Goal: Task Accomplishment & Management: Complete application form

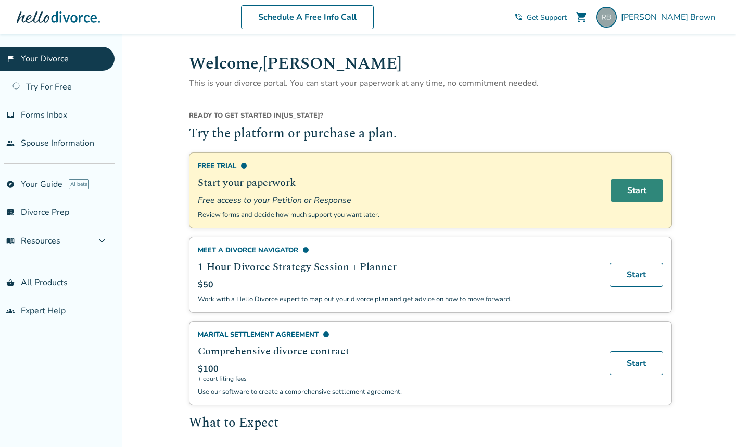
click at [633, 191] on link "Start" at bounding box center [637, 190] width 53 height 23
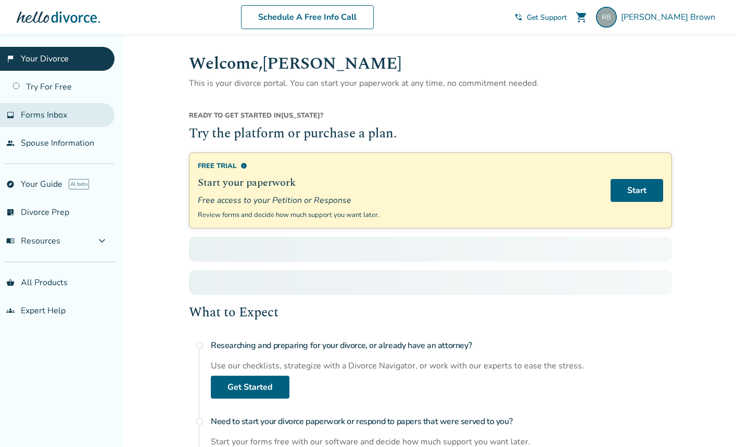
click at [51, 118] on span "Forms Inbox" at bounding box center [44, 114] width 46 height 11
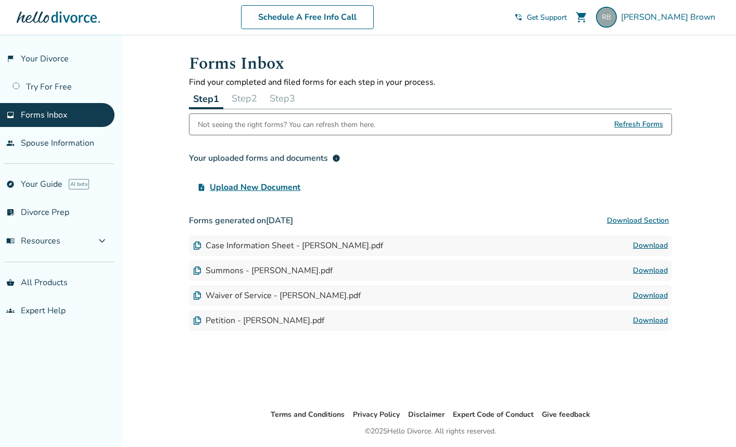
click at [240, 101] on button "Step 2" at bounding box center [245, 98] width 34 height 21
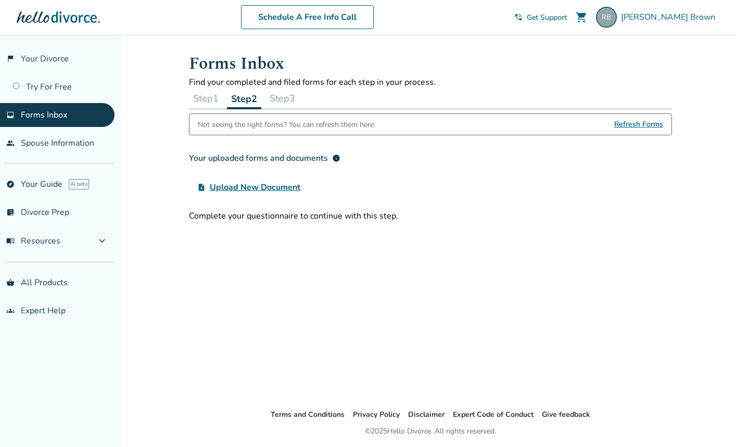
click at [289, 94] on button "Step 3" at bounding box center [283, 98] width 34 height 21
click at [356, 262] on div "Forms Inbox Find your completed and filed forms for each step in your process. …" at bounding box center [431, 221] width 500 height 374
click at [631, 127] on span "Refresh Forms" at bounding box center [638, 124] width 49 height 21
click at [635, 120] on span "Refresh Forms" at bounding box center [638, 124] width 49 height 21
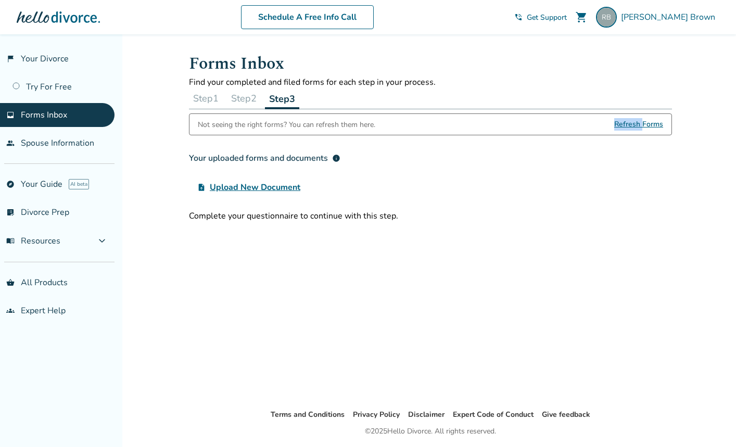
click at [635, 120] on span "Refresh Forms" at bounding box center [638, 124] width 49 height 21
click at [94, 233] on button "menu_book Resources expand_more" at bounding box center [57, 241] width 115 height 25
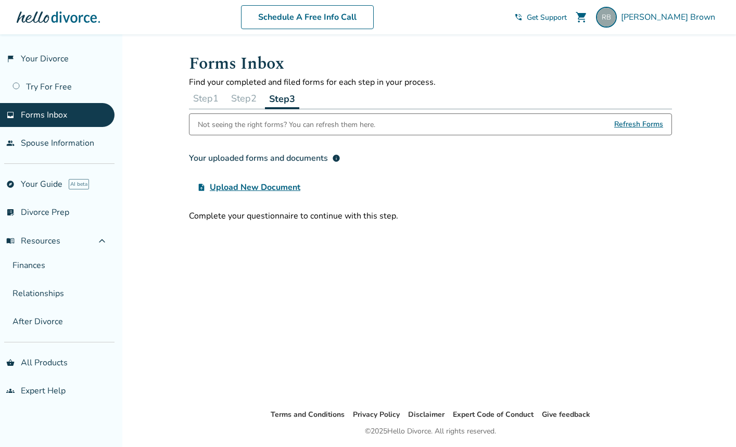
click at [288, 316] on div "Forms Inbox Find your completed and filed forms for each step in your process. …" at bounding box center [431, 221] width 500 height 374
click at [64, 137] on link "people Spouse Information" at bounding box center [57, 143] width 115 height 24
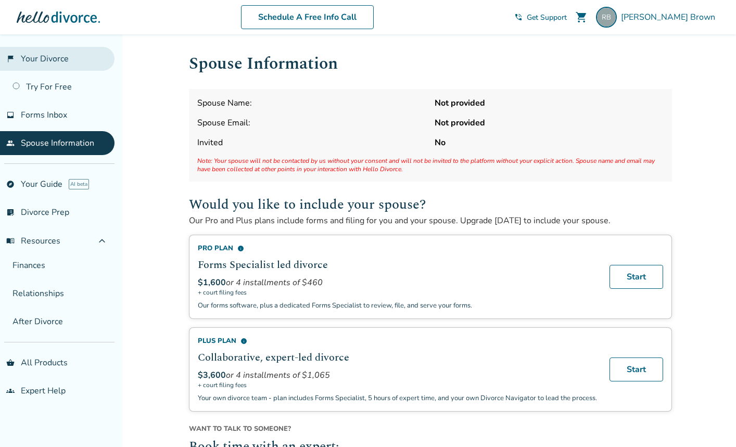
click at [63, 62] on link "flag_2 Your Divorce" at bounding box center [57, 59] width 115 height 24
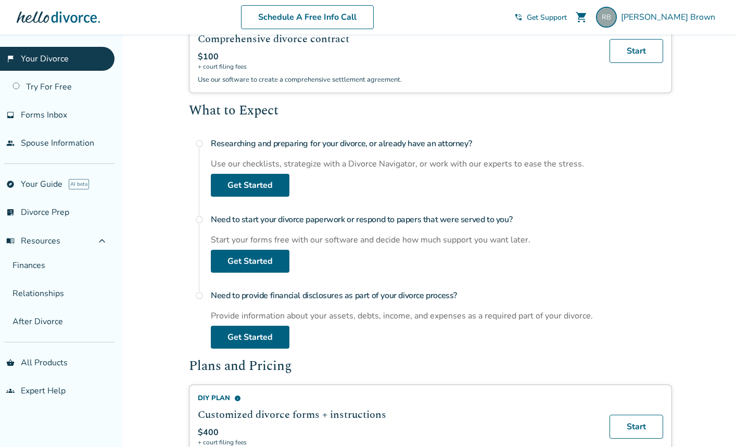
scroll to position [365, 0]
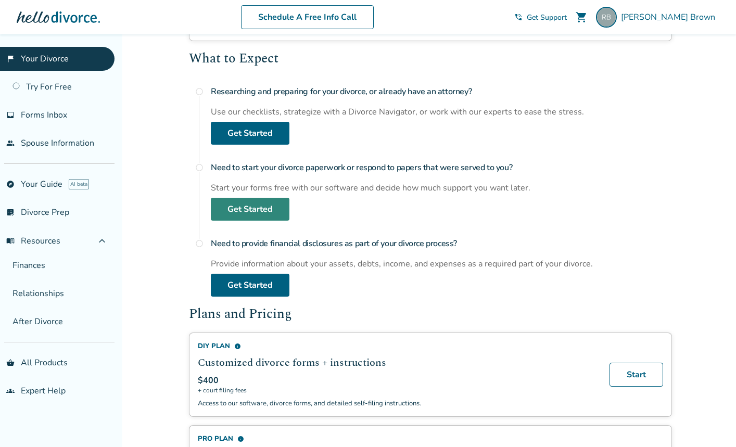
click at [255, 206] on link "Get Started" at bounding box center [250, 209] width 79 height 23
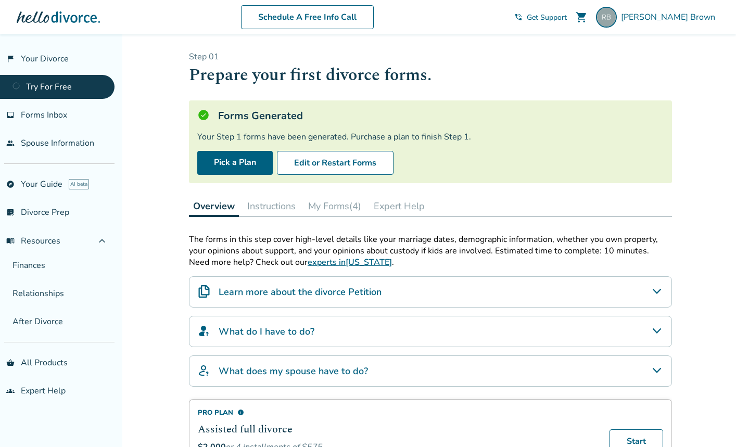
click at [323, 204] on button "My Forms (4)" at bounding box center [334, 206] width 61 height 21
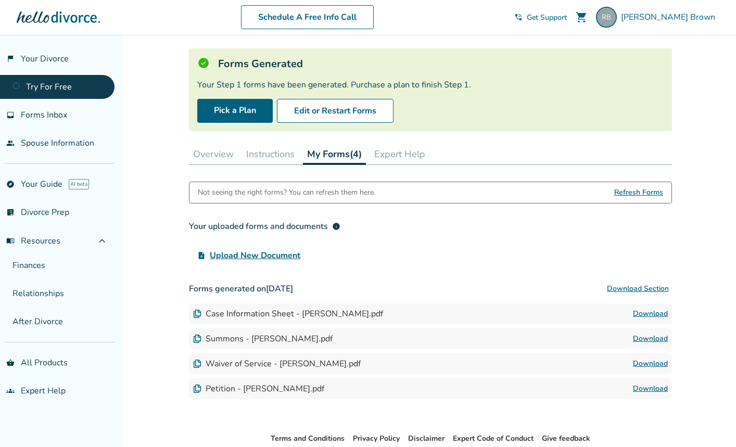
scroll to position [104, 0]
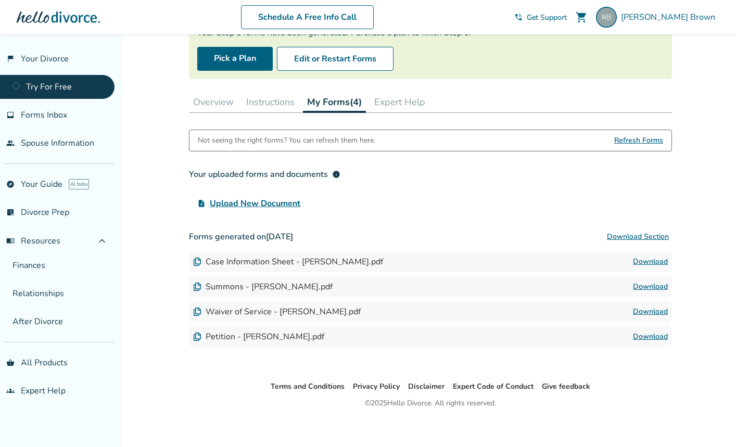
click at [636, 135] on span "Refresh Forms" at bounding box center [638, 140] width 49 height 21
click at [396, 99] on button "Expert Help" at bounding box center [399, 102] width 59 height 21
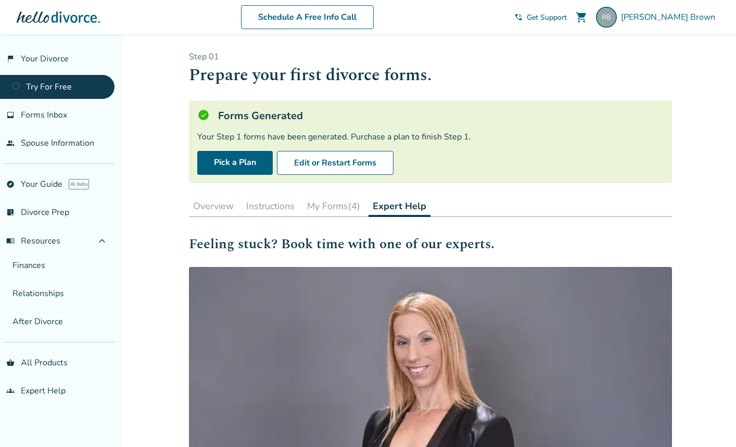
click at [224, 204] on button "Overview" at bounding box center [213, 206] width 49 height 21
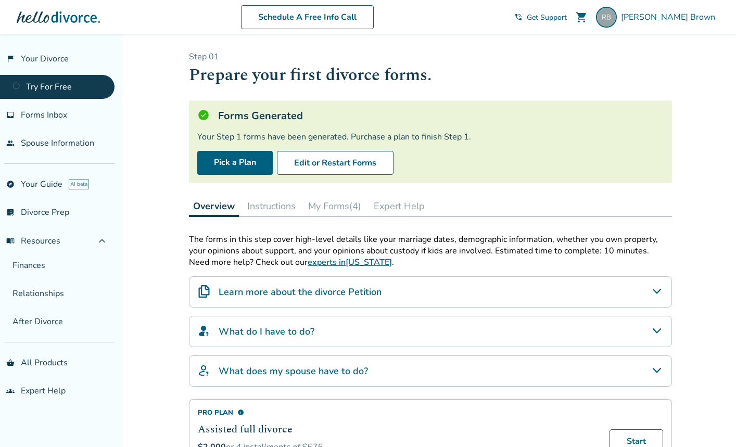
scroll to position [104, 0]
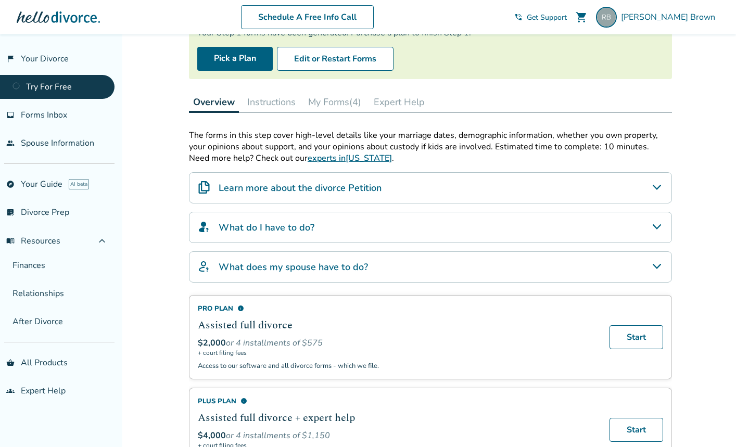
click at [227, 227] on h4 "What do I have to do?" at bounding box center [267, 228] width 96 height 14
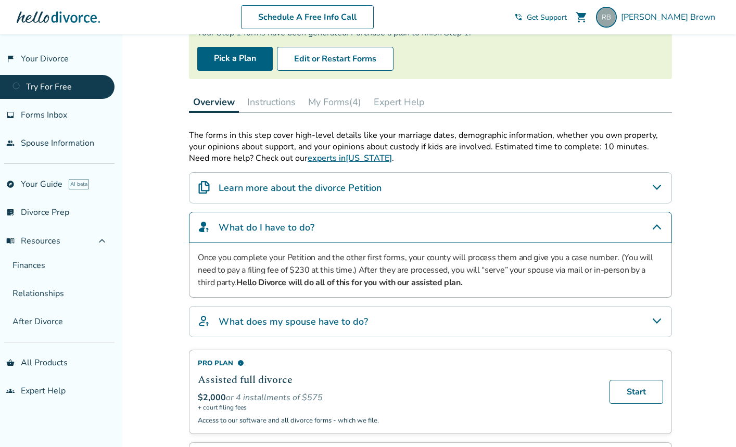
scroll to position [0, 0]
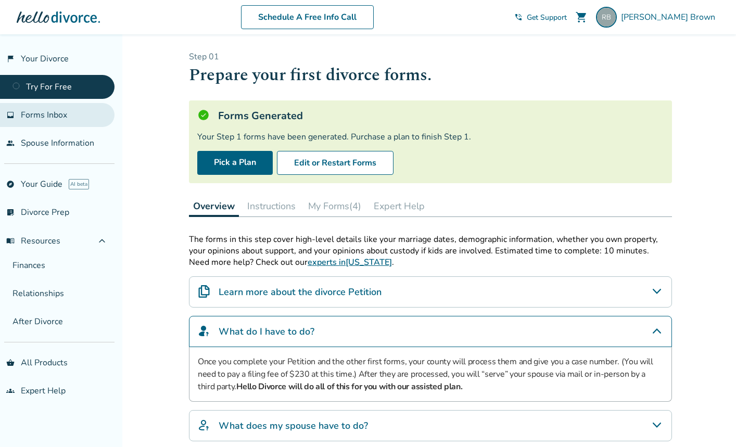
click at [56, 112] on span "Forms Inbox" at bounding box center [44, 114] width 46 height 11
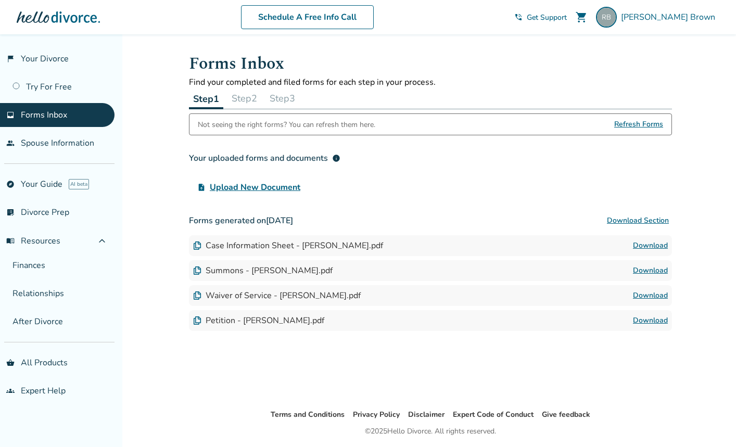
click at [51, 114] on span "Forms Inbox" at bounding box center [44, 114] width 46 height 11
click at [246, 97] on button "Step 2" at bounding box center [245, 98] width 34 height 21
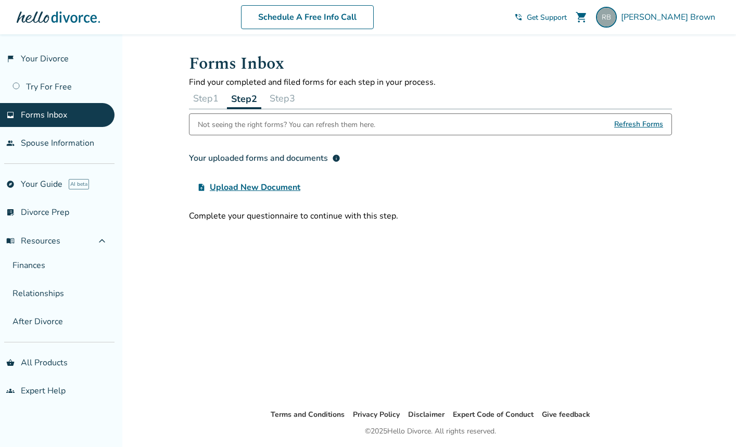
click at [299, 95] on button "Step 3" at bounding box center [283, 98] width 34 height 21
click at [76, 142] on link "people Spouse Information" at bounding box center [57, 143] width 115 height 24
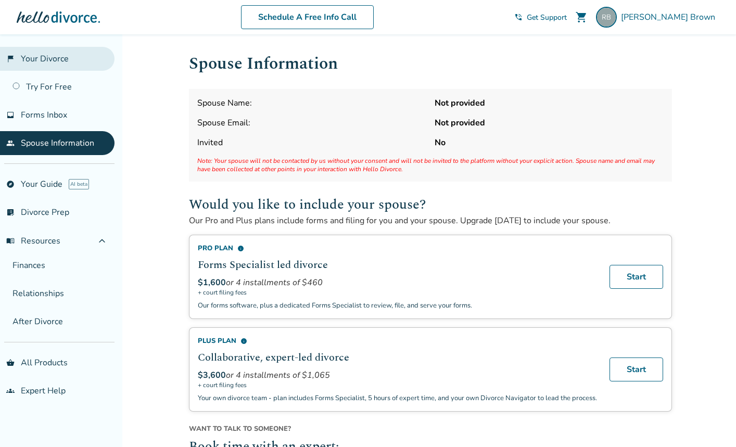
click at [52, 57] on link "flag_2 Your Divorce" at bounding box center [57, 59] width 115 height 24
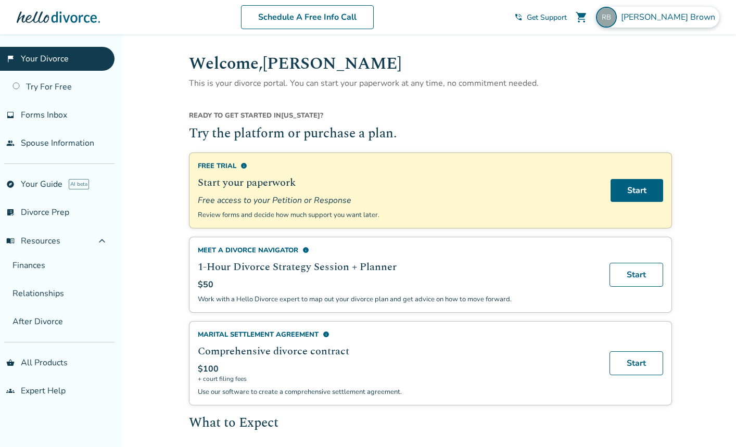
click at [687, 12] on span "[PERSON_NAME]" at bounding box center [670, 16] width 98 height 11
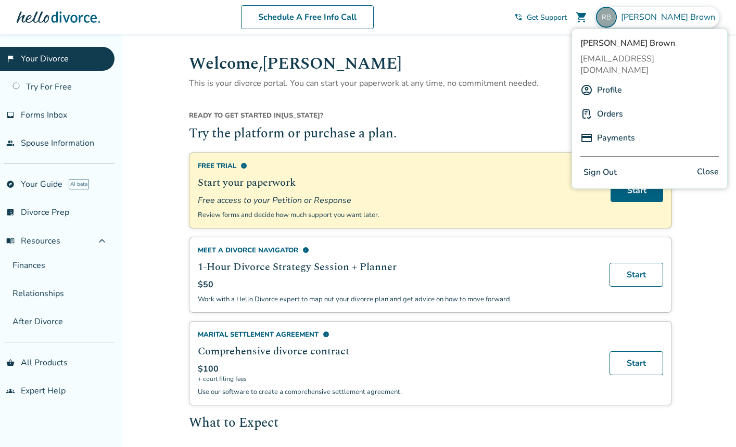
click at [612, 80] on link "Profile" at bounding box center [609, 90] width 25 height 20
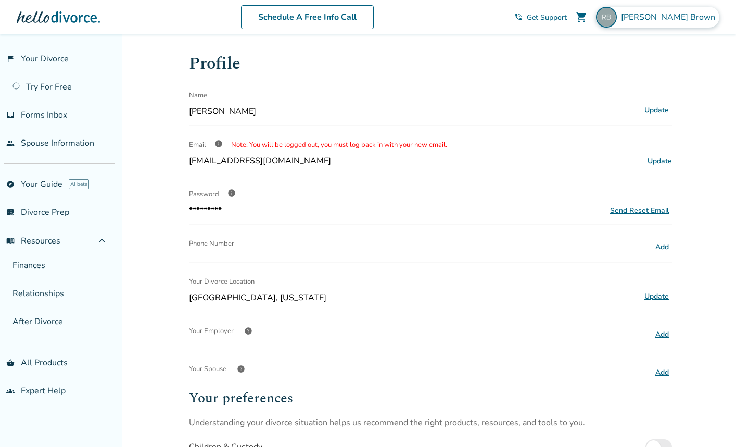
click at [671, 21] on span "[PERSON_NAME]" at bounding box center [670, 16] width 98 height 11
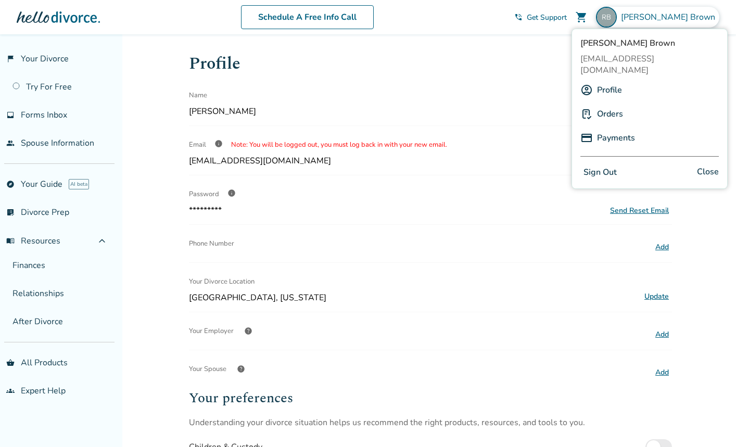
click at [600, 104] on link "Orders" at bounding box center [610, 114] width 26 height 20
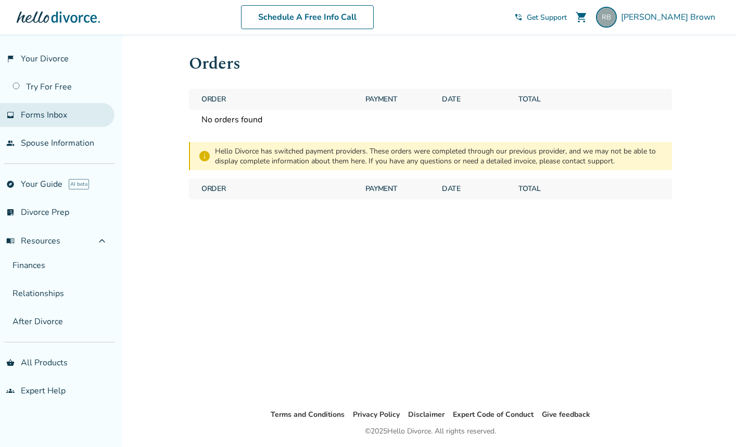
click at [61, 114] on span "Forms Inbox" at bounding box center [44, 114] width 46 height 11
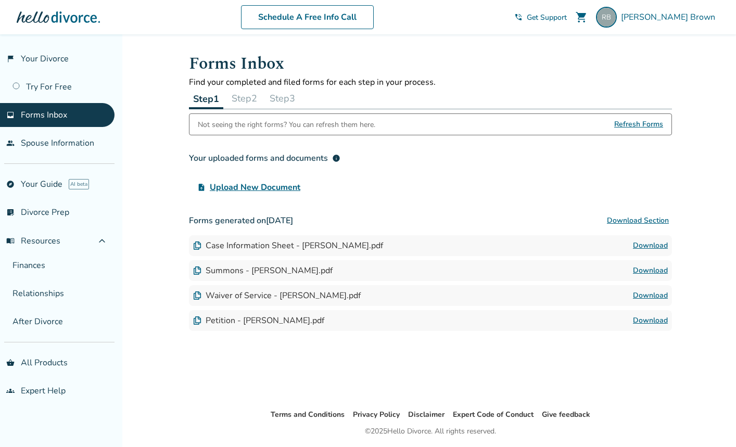
click at [246, 94] on button "Step 2" at bounding box center [245, 98] width 34 height 21
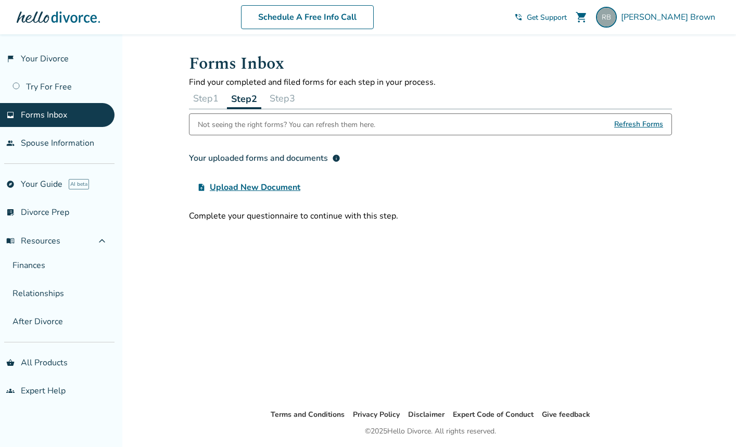
click at [299, 94] on button "Step 3" at bounding box center [283, 98] width 34 height 21
click at [338, 160] on span "info" at bounding box center [336, 158] width 8 height 8
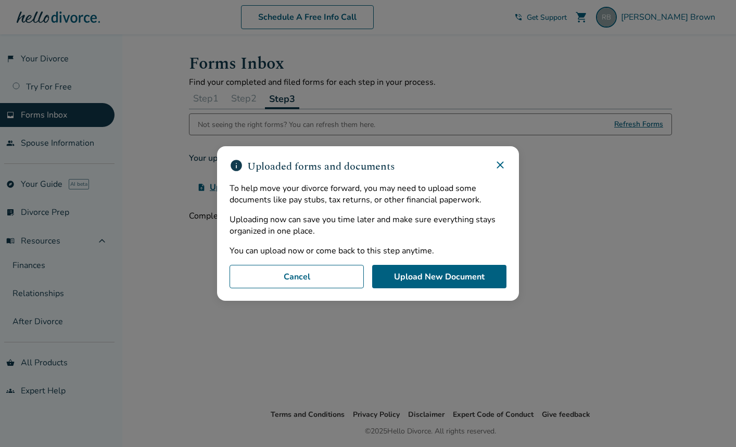
click at [507, 164] on icon at bounding box center [500, 165] width 12 height 12
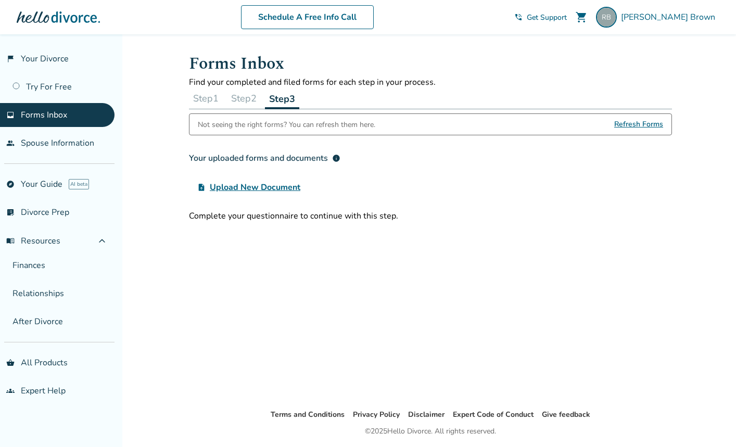
click at [428, 122] on div "Not seeing the right forms? You can refresh them here. Refresh Forms" at bounding box center [430, 125] width 483 height 22
click at [628, 121] on span "Refresh Forms" at bounding box center [638, 124] width 49 height 21
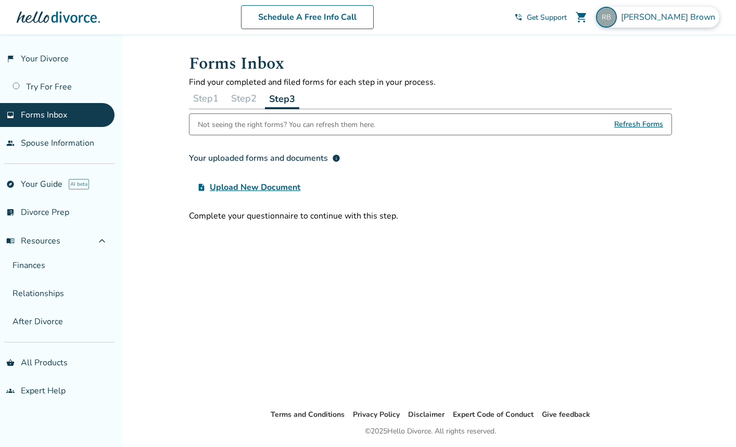
click at [693, 15] on span "[PERSON_NAME]" at bounding box center [670, 16] width 98 height 11
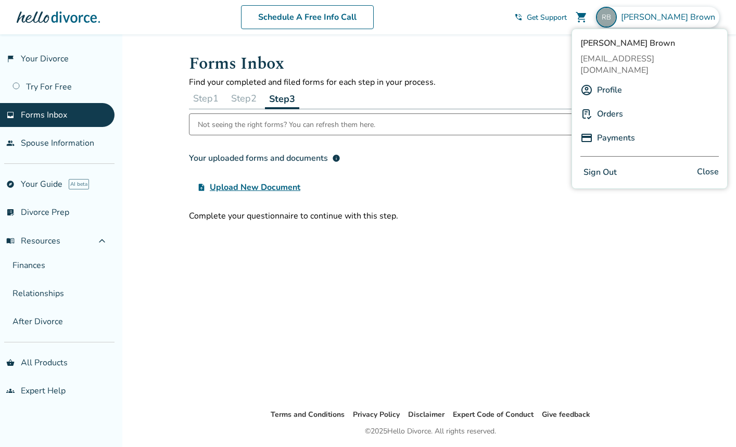
click at [611, 165] on button "Sign Out" at bounding box center [601, 172] width 40 height 15
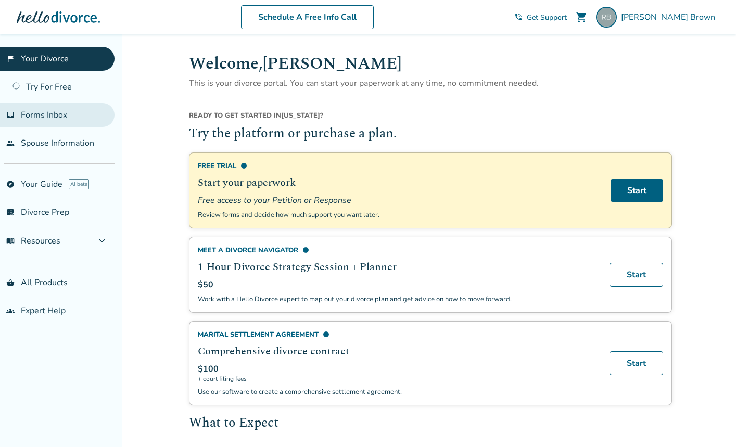
click at [70, 119] on link "inbox Forms Inbox" at bounding box center [57, 115] width 115 height 24
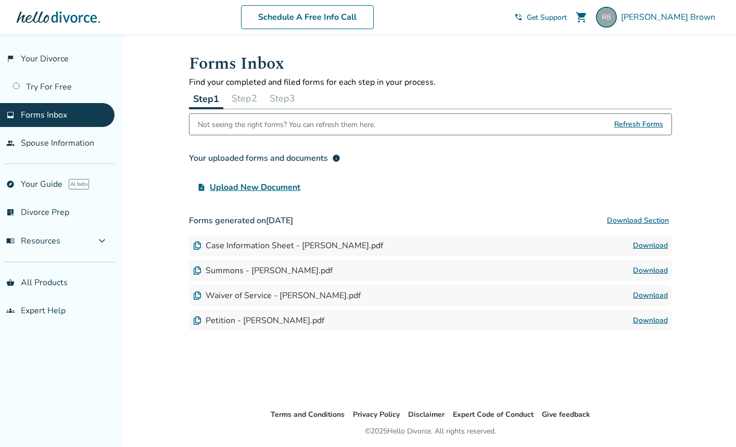
click at [248, 96] on button "Step 2" at bounding box center [245, 98] width 34 height 21
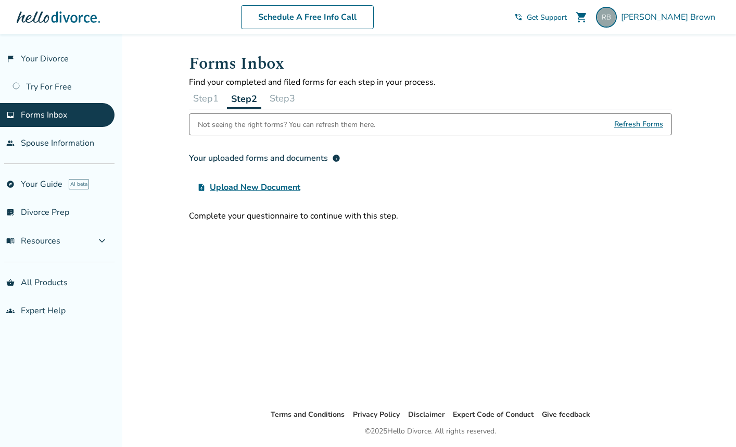
click at [292, 100] on button "Step 3" at bounding box center [283, 98] width 34 height 21
click at [292, 100] on button "Step 3" at bounding box center [282, 98] width 34 height 21
click at [648, 125] on span "Refresh Forms" at bounding box center [638, 124] width 49 height 21
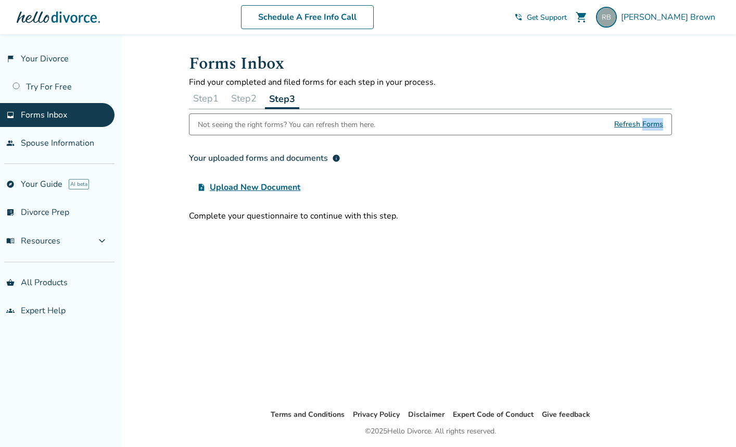
click at [648, 125] on span "Refresh Forms" at bounding box center [638, 124] width 49 height 21
click at [58, 62] on link "flag_2 Your Divorce" at bounding box center [57, 59] width 115 height 24
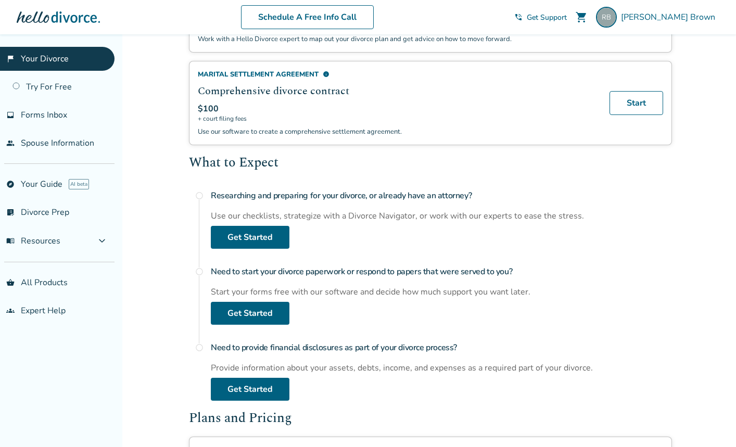
scroll to position [417, 0]
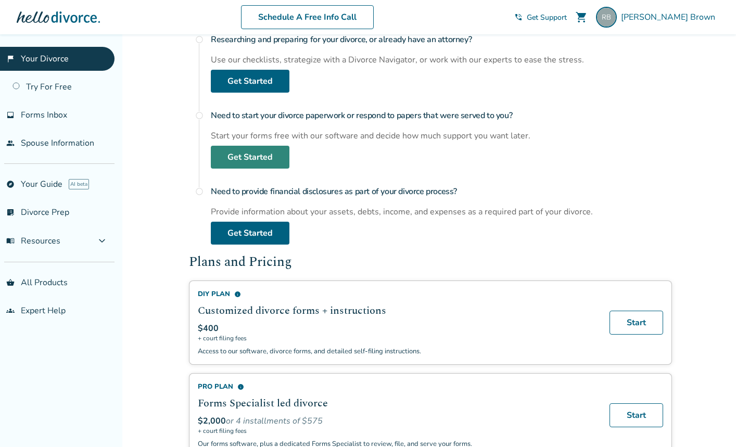
click at [232, 147] on link "Get Started" at bounding box center [250, 157] width 79 height 23
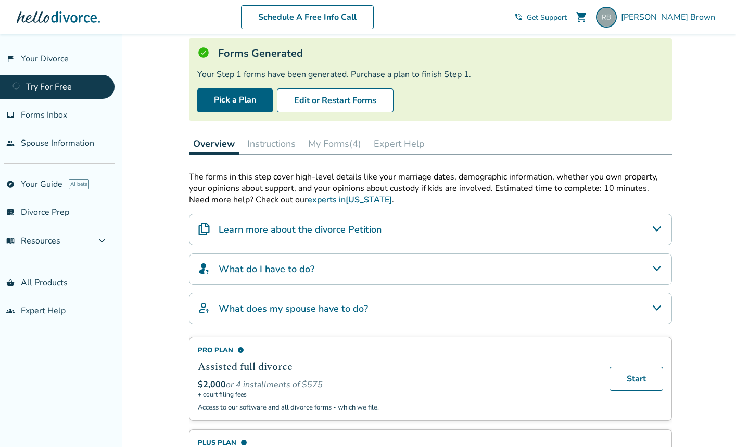
scroll to position [10, 0]
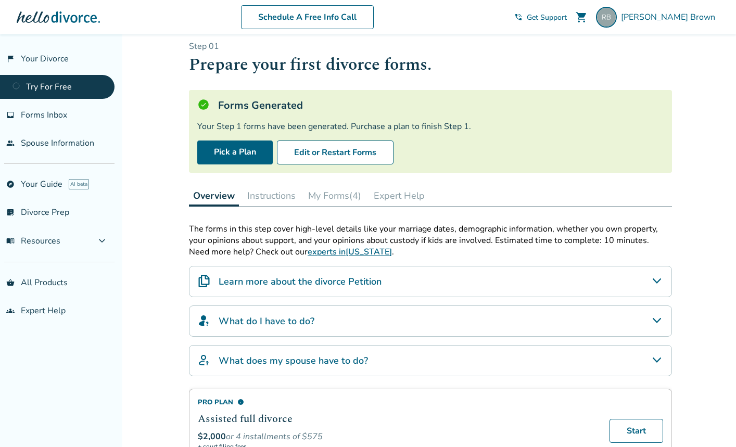
click at [275, 197] on button "Instructions" at bounding box center [271, 195] width 57 height 21
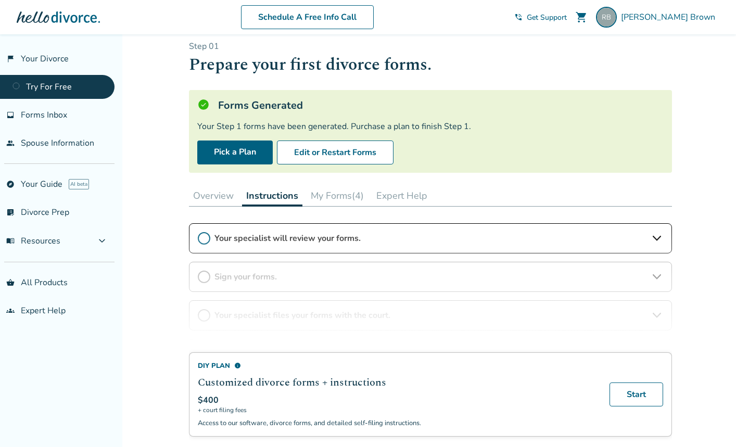
click at [331, 195] on button "My Forms (4)" at bounding box center [337, 195] width 61 height 21
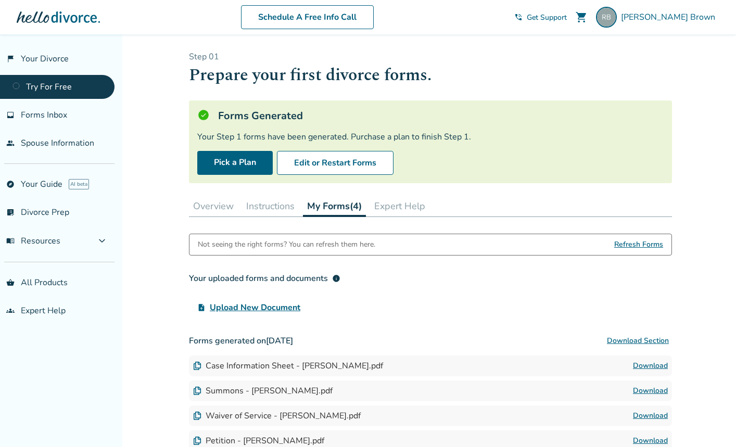
click at [397, 209] on button "Expert Help" at bounding box center [399, 206] width 59 height 21
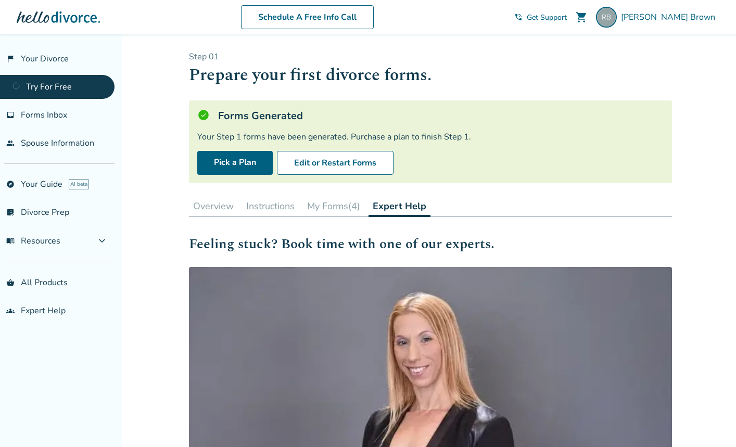
click at [219, 208] on button "Overview" at bounding box center [213, 206] width 49 height 21
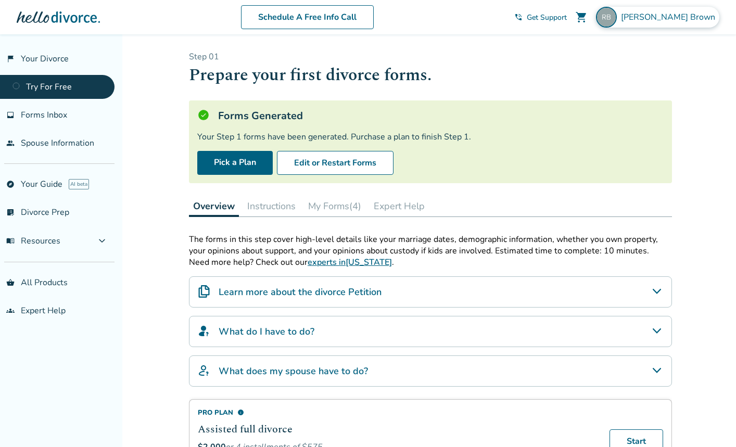
click at [676, 16] on span "[PERSON_NAME]" at bounding box center [670, 16] width 98 height 11
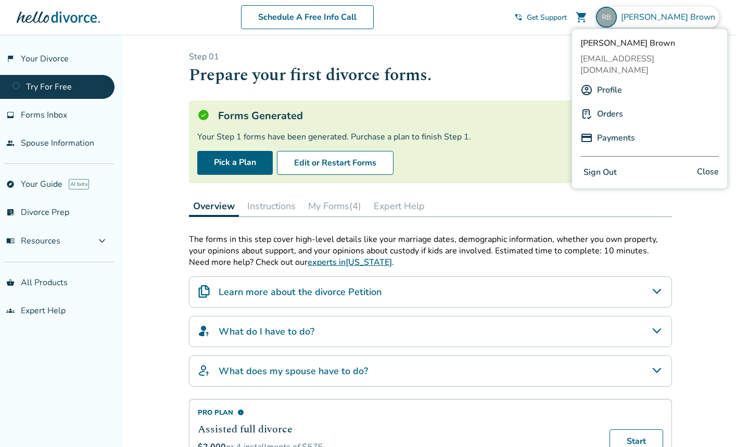
click at [601, 165] on button "Sign Out" at bounding box center [601, 172] width 40 height 15
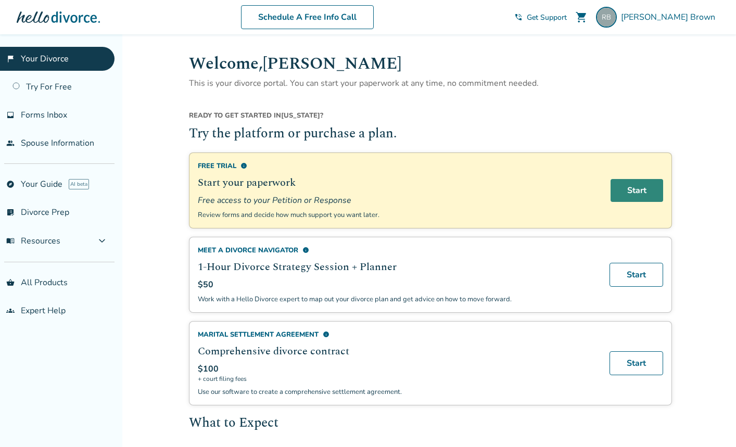
click at [647, 193] on link "Start" at bounding box center [637, 190] width 53 height 23
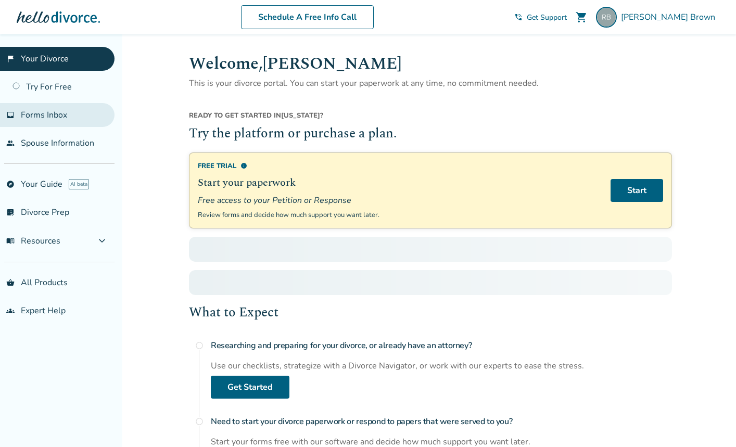
click at [29, 114] on span "Forms Inbox" at bounding box center [44, 114] width 46 height 11
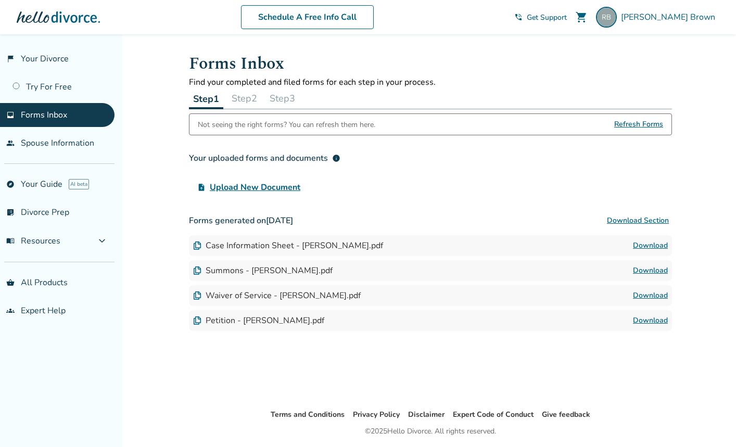
click at [250, 96] on button "Step 2" at bounding box center [245, 98] width 34 height 21
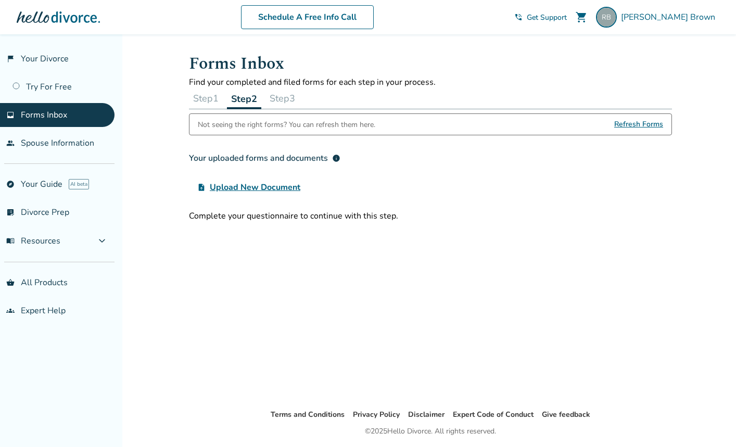
click at [278, 94] on button "Step 3" at bounding box center [283, 98] width 34 height 21
click at [278, 94] on button "Step 3" at bounding box center [282, 98] width 34 height 21
